Goal: Information Seeking & Learning: Understand process/instructions

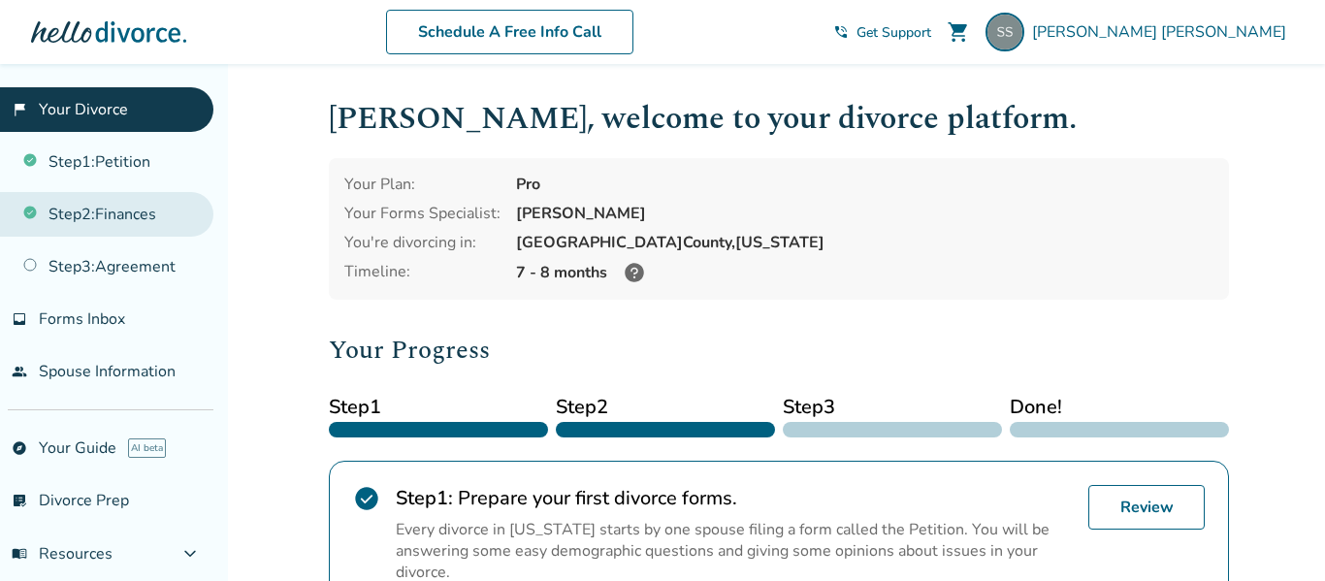
click at [152, 206] on link "Step 2 : Finances" at bounding box center [106, 214] width 213 height 45
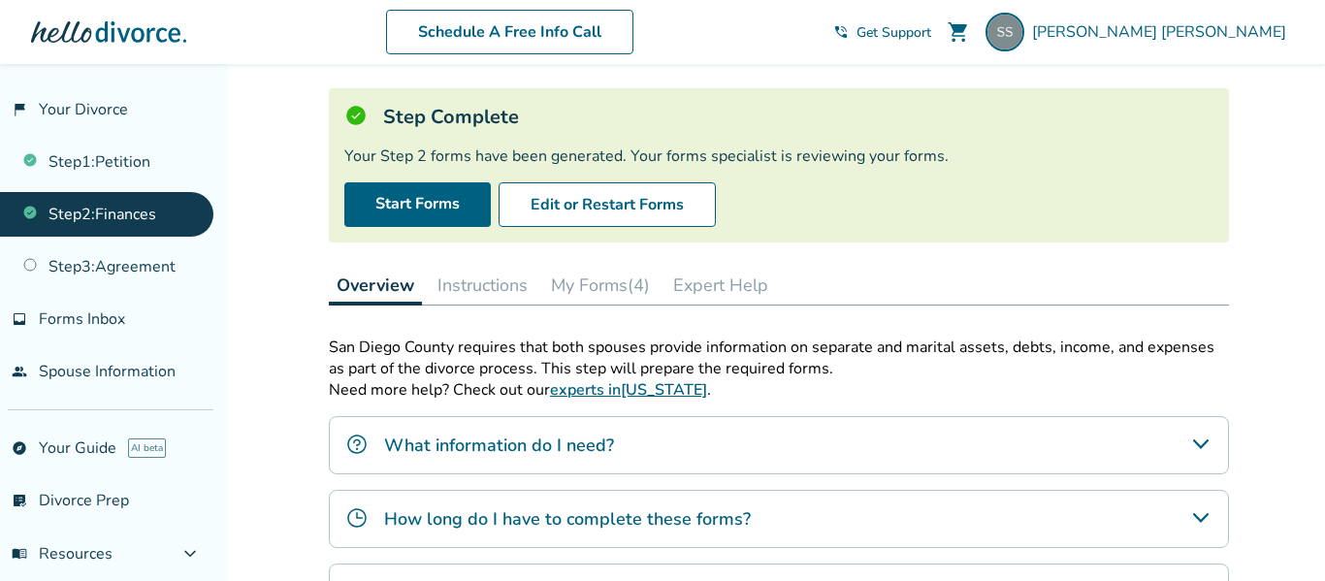
scroll to position [95, 0]
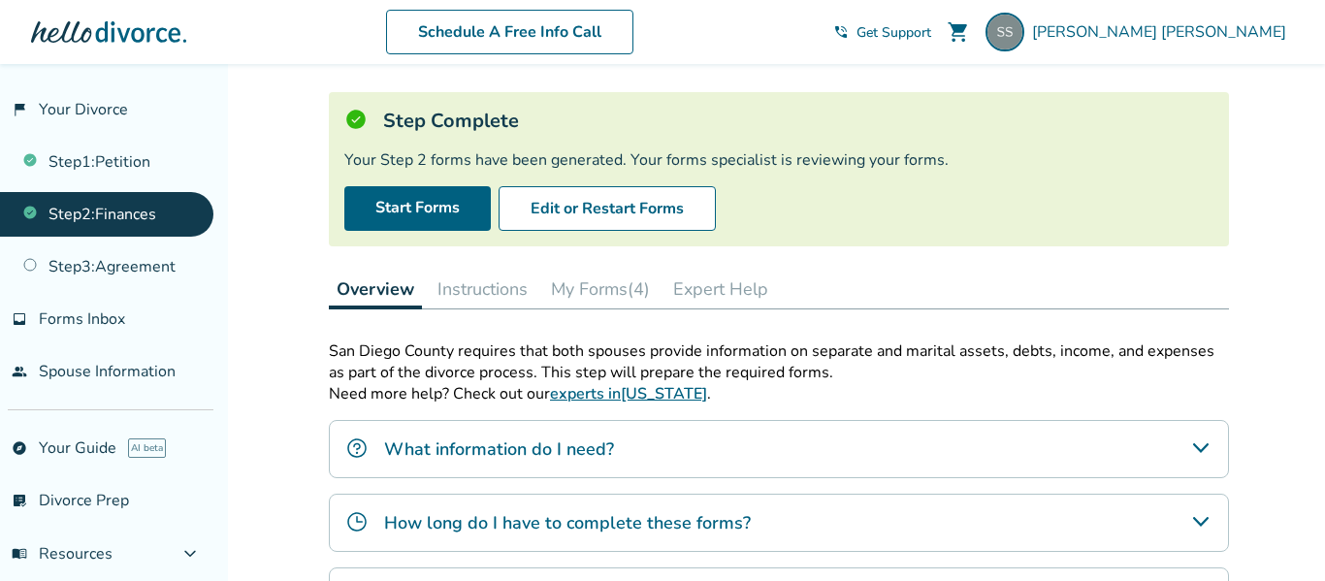
click at [519, 292] on button "Instructions" at bounding box center [483, 289] width 106 height 39
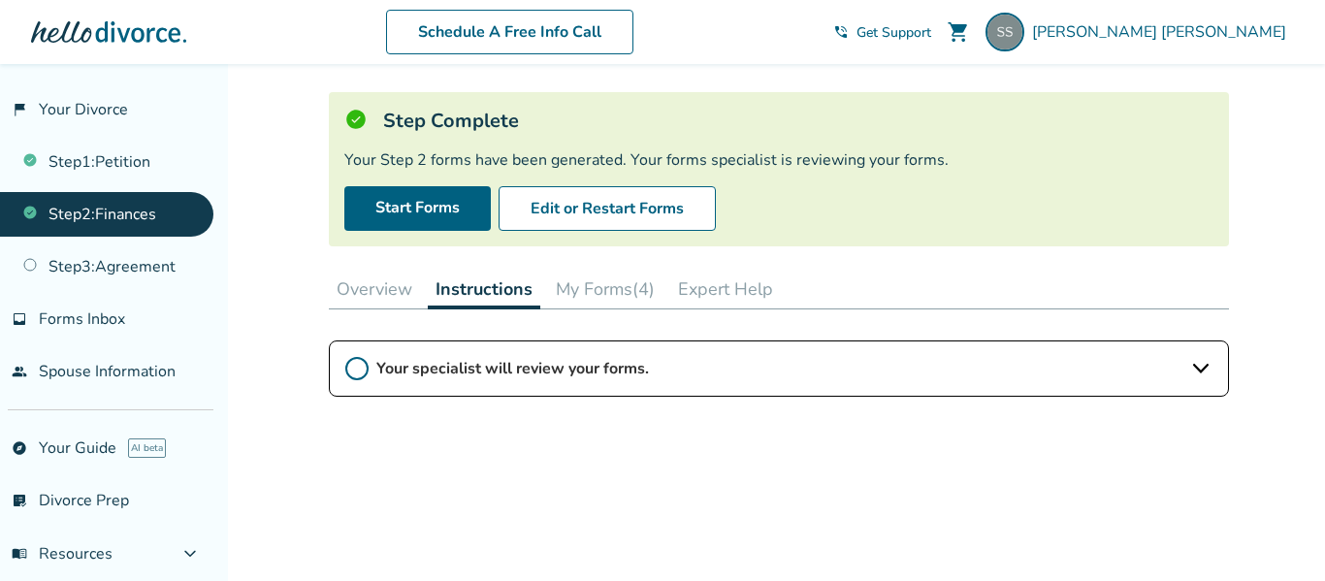
click at [560, 298] on button "My Forms (4)" at bounding box center [605, 289] width 114 height 39
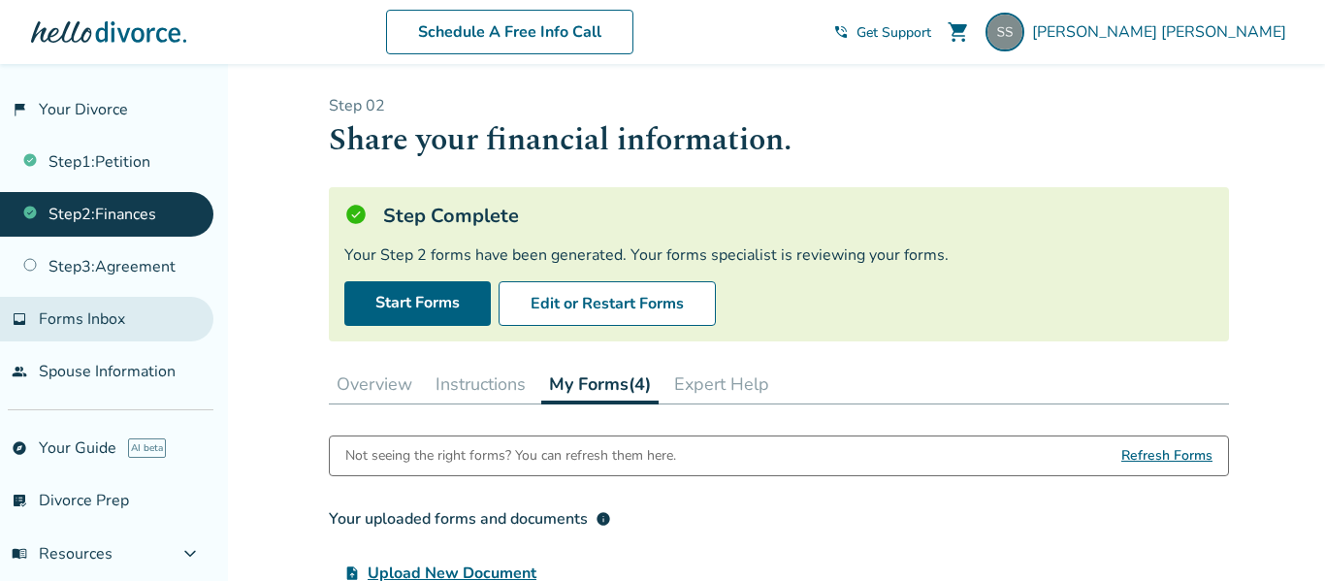
click at [124, 316] on link "inbox Forms Inbox" at bounding box center [106, 319] width 213 height 45
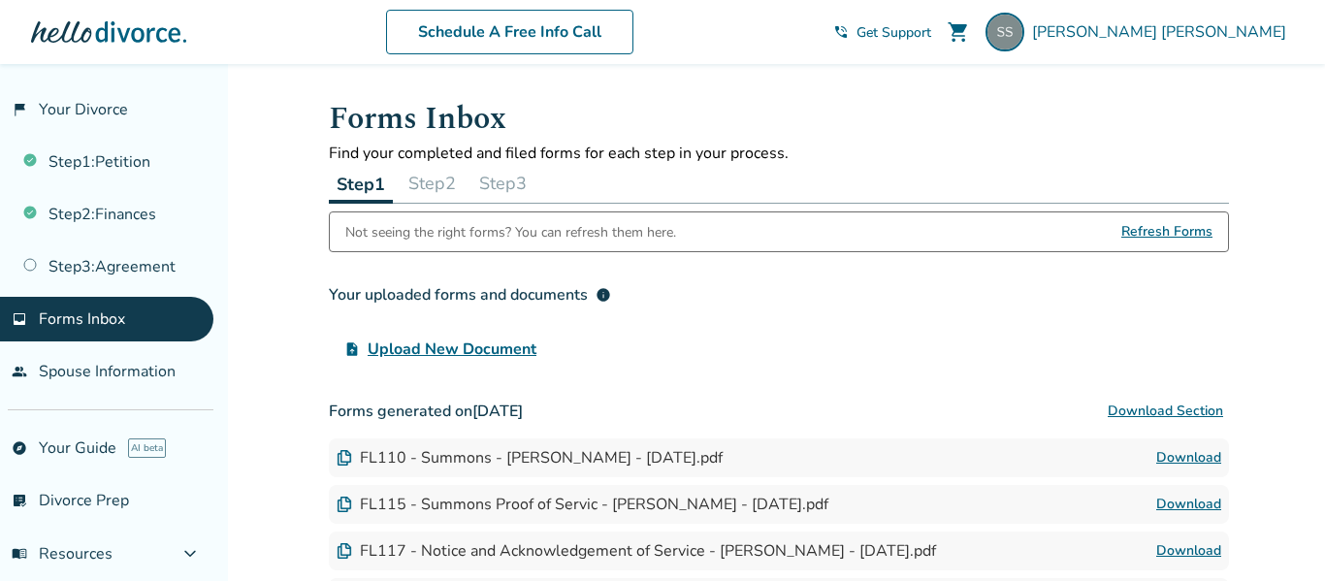
click at [931, 31] on span "Get Support" at bounding box center [893, 32] width 75 height 18
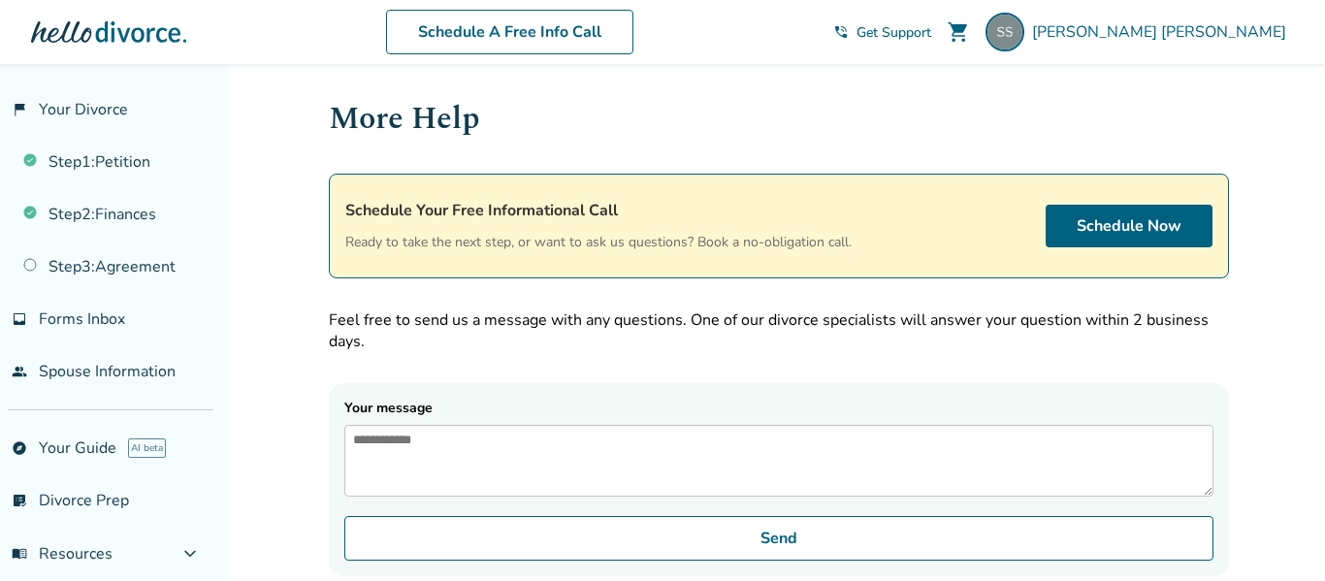
click at [869, 483] on textarea "Your message" at bounding box center [778, 461] width 869 height 72
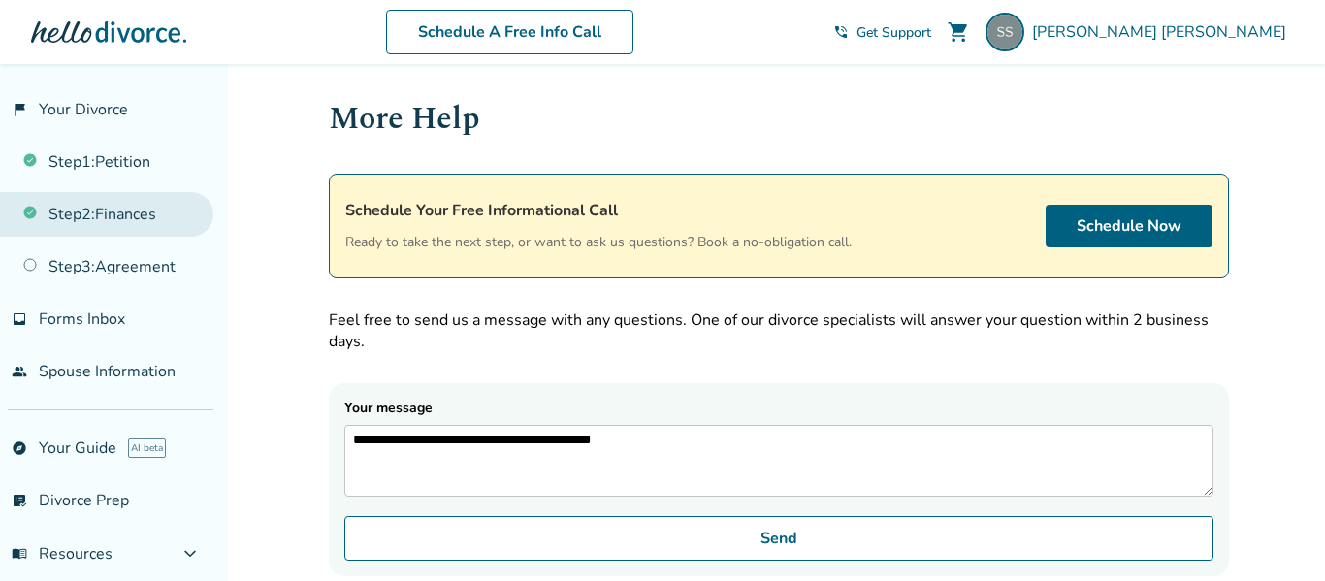
type textarea "**********"
click at [48, 208] on link "Step 2 : Finances" at bounding box center [106, 214] width 213 height 45
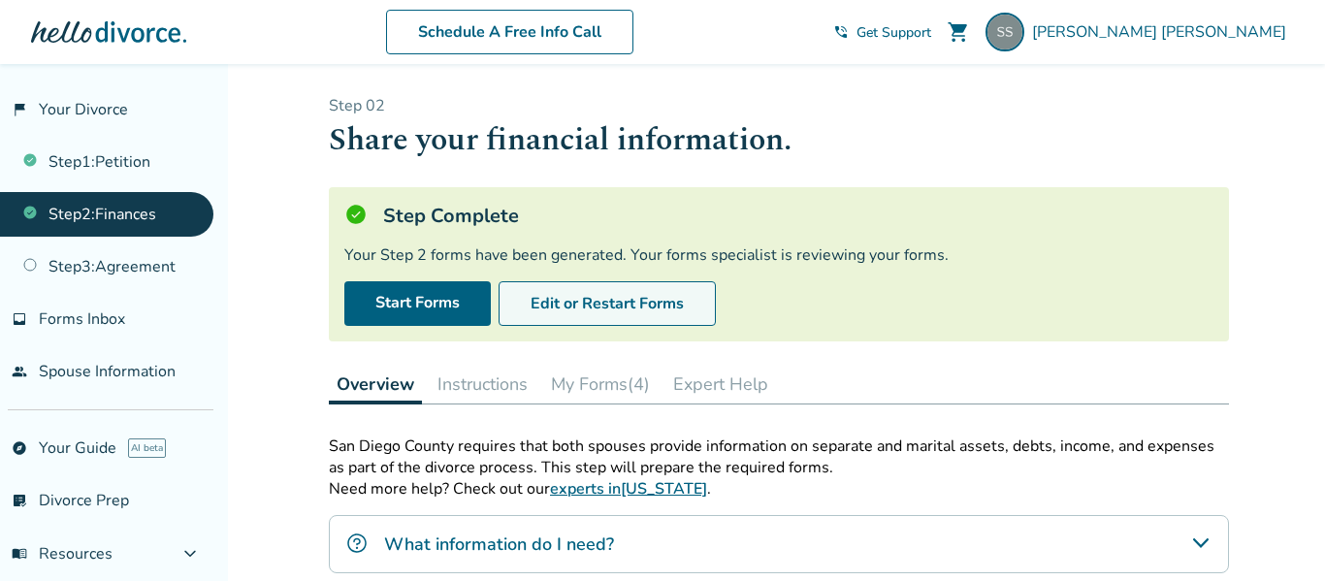
click at [548, 308] on button "Edit or Restart Forms" at bounding box center [606, 303] width 217 height 45
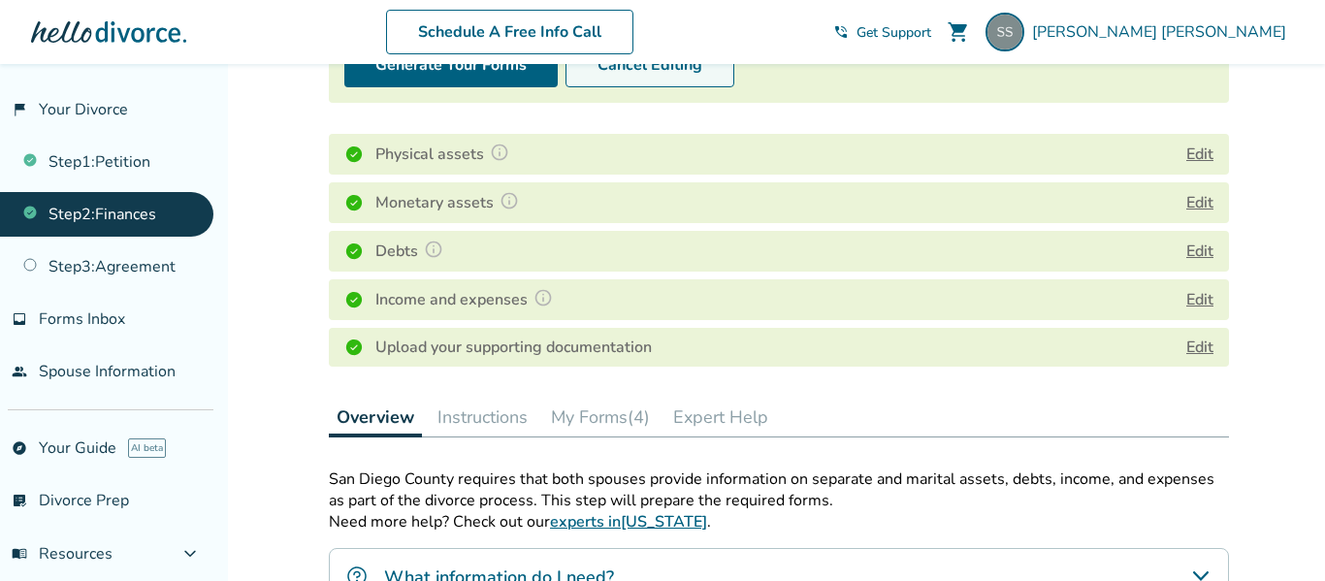
scroll to position [234, 0]
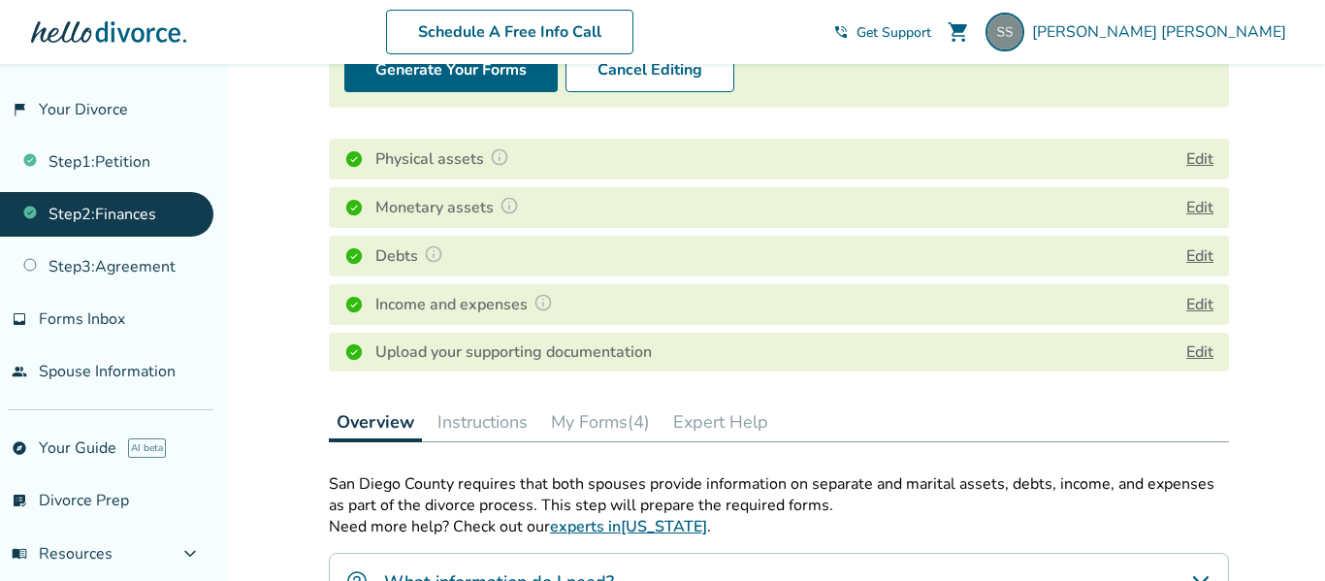
click at [1026, 162] on div "Physical assets Edit" at bounding box center [779, 159] width 900 height 41
